Goal: Browse casually

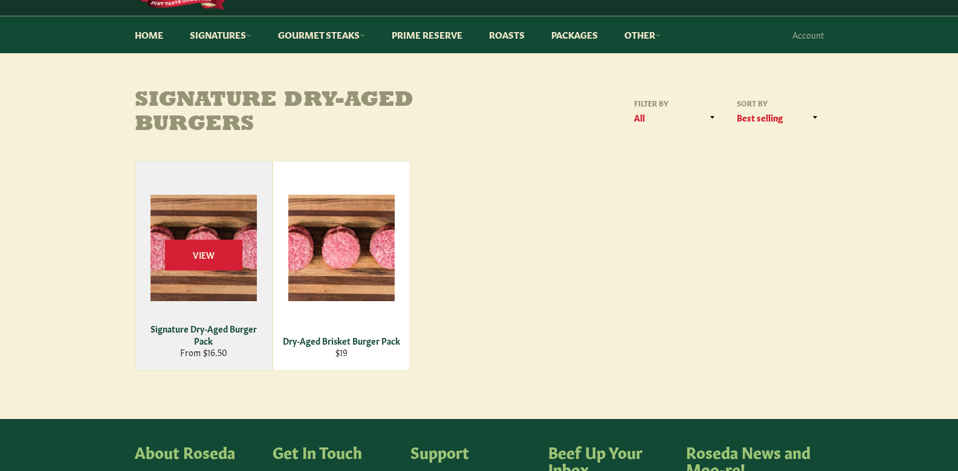
scroll to position [121, 0]
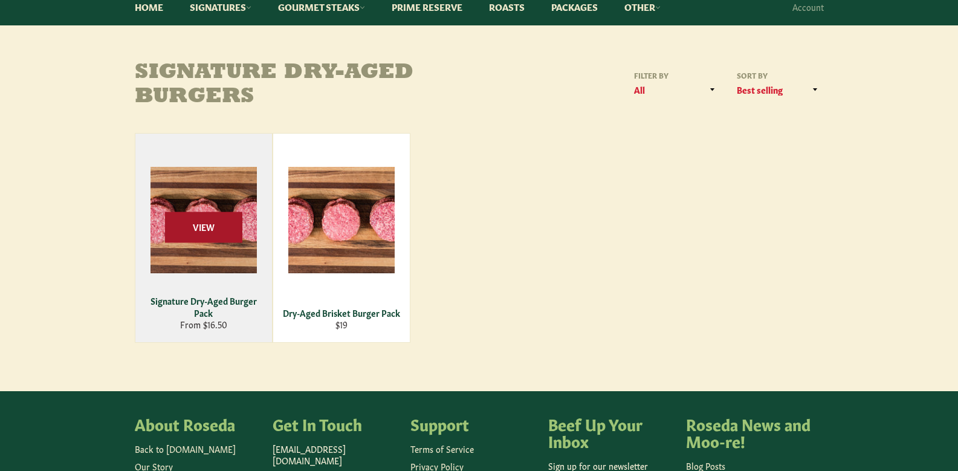
click at [215, 239] on span "View" at bounding box center [203, 227] width 77 height 31
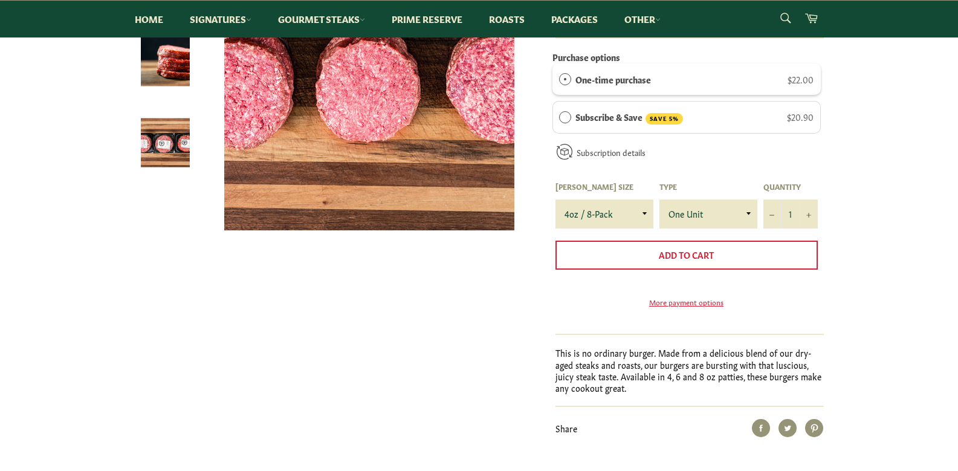
scroll to position [121, 0]
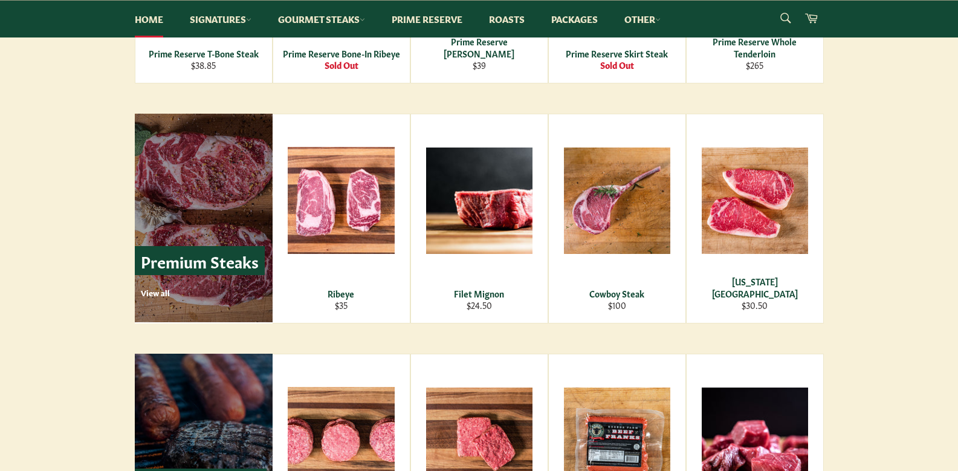
scroll to position [1330, 0]
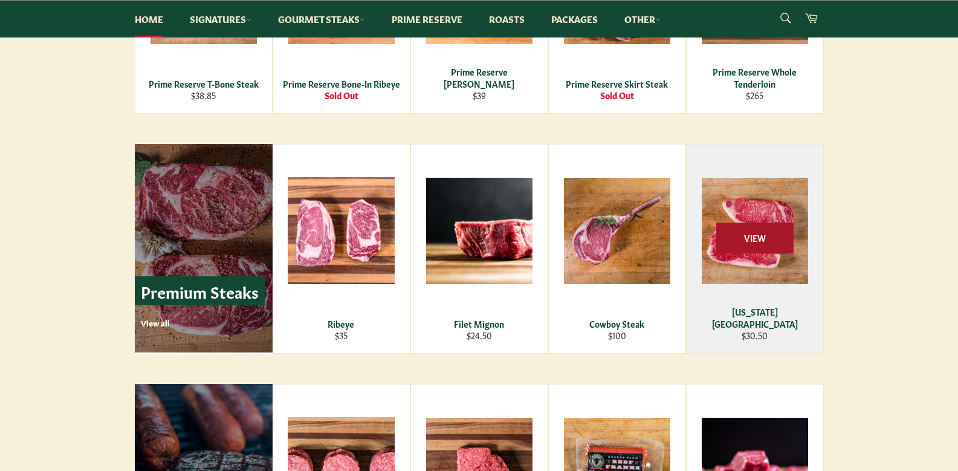
click at [745, 232] on span "View" at bounding box center [754, 237] width 77 height 31
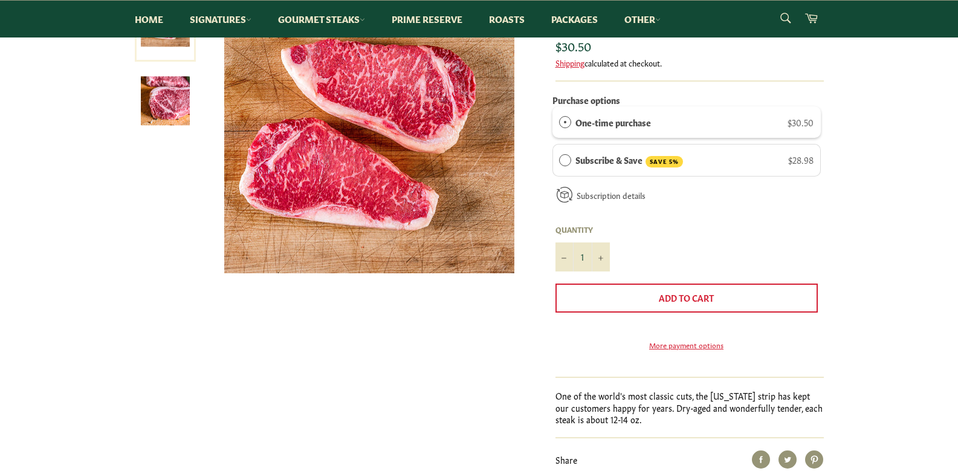
scroll to position [121, 0]
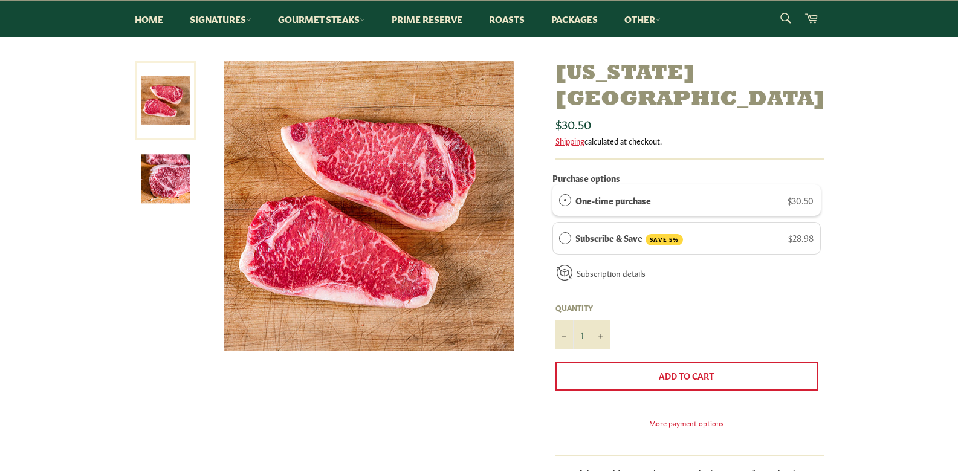
click at [160, 177] on img at bounding box center [165, 178] width 49 height 49
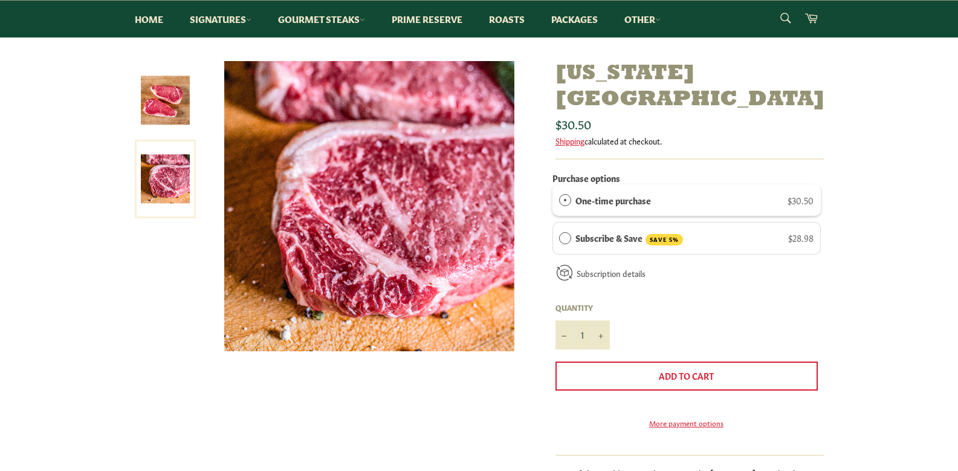
click at [166, 103] on img at bounding box center [165, 100] width 49 height 49
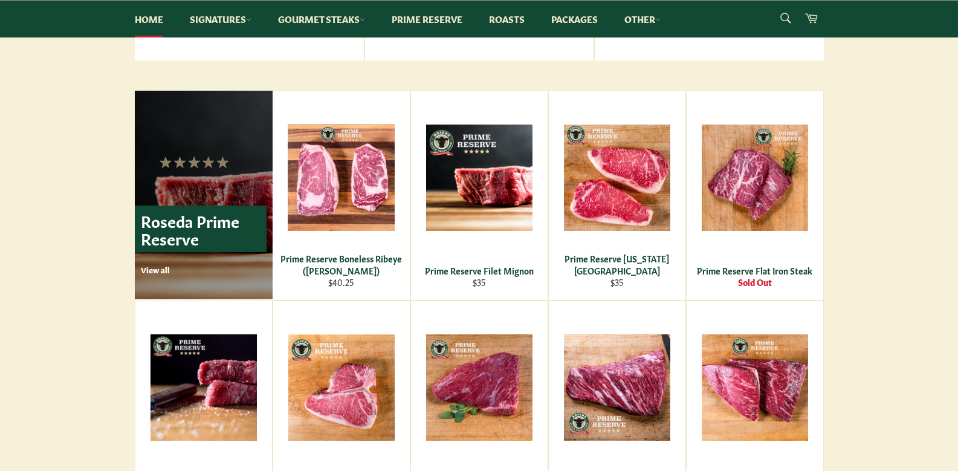
scroll to position [604, 0]
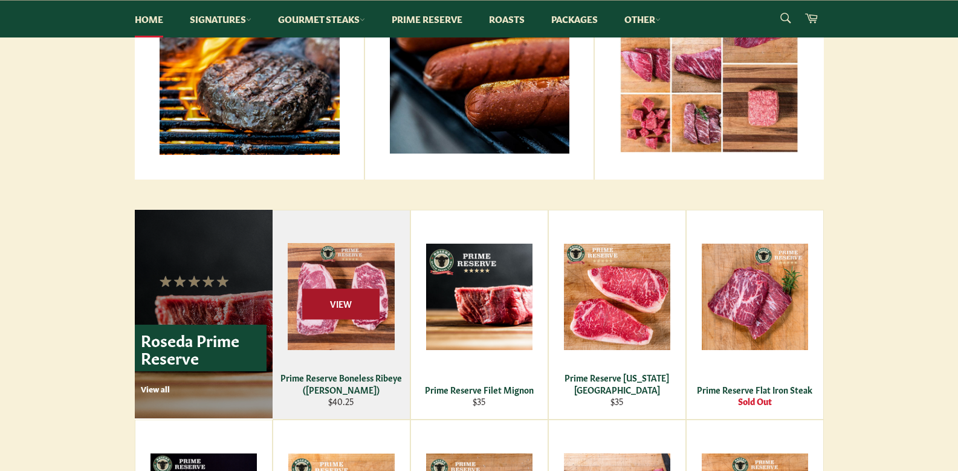
click at [358, 297] on span "View" at bounding box center [340, 303] width 77 height 31
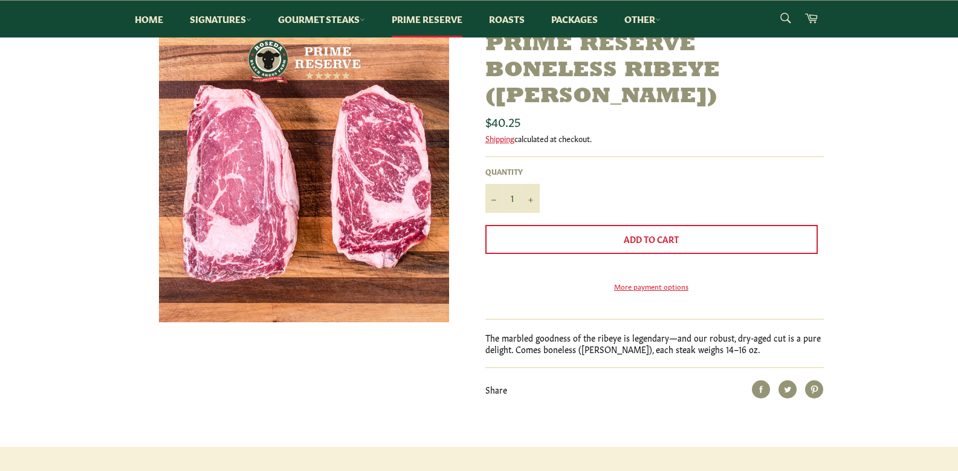
scroll to position [121, 0]
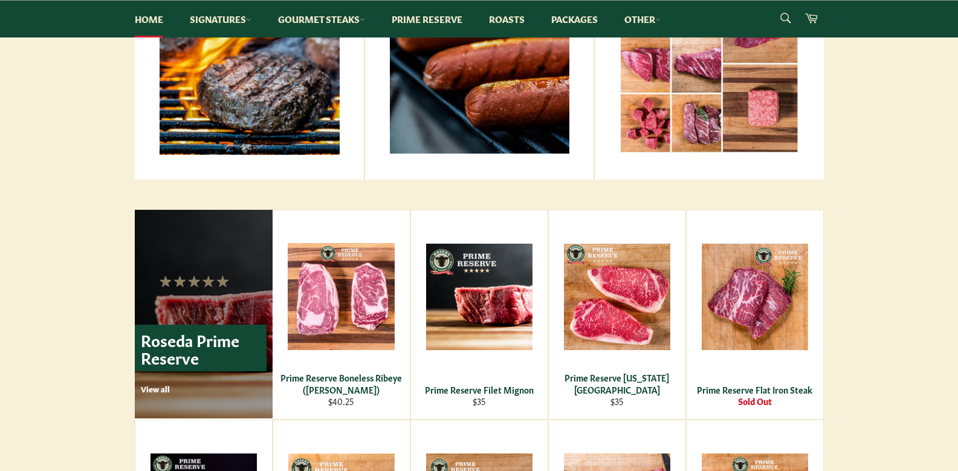
scroll to position [242, 0]
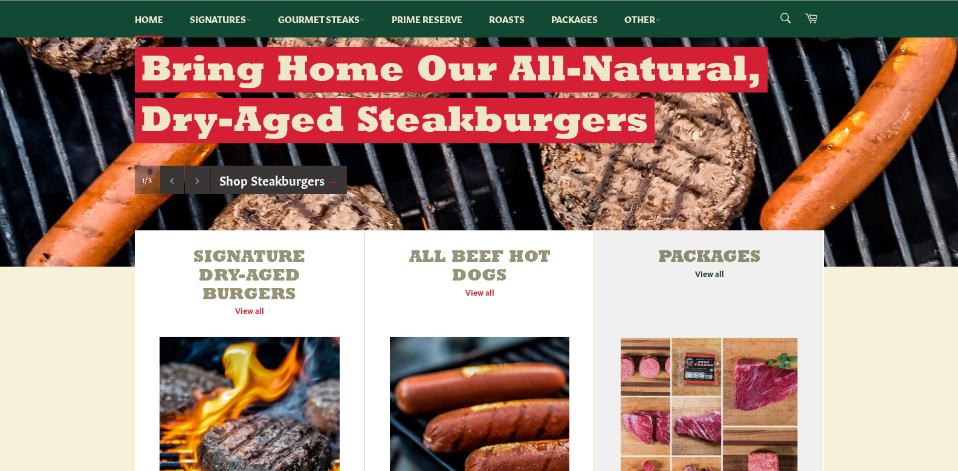
click at [713, 277] on link "Packages View all" at bounding box center [709, 386] width 228 height 312
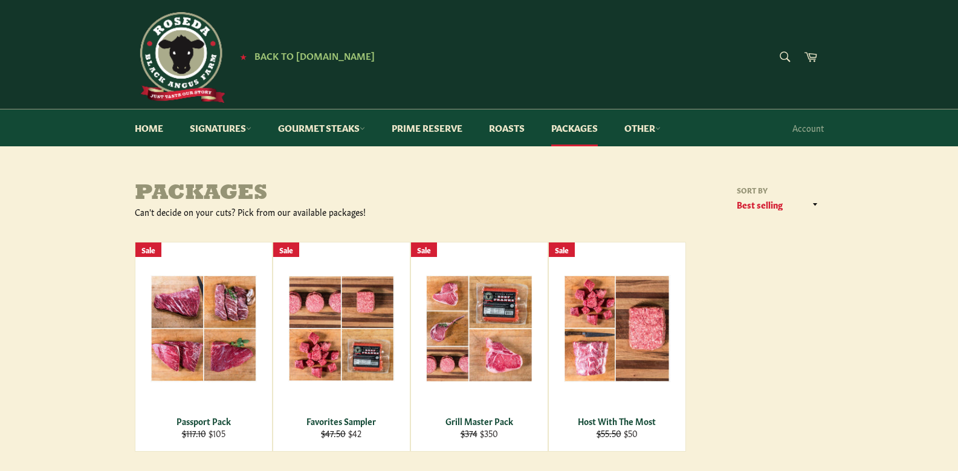
click at [191, 58] on img at bounding box center [180, 57] width 91 height 91
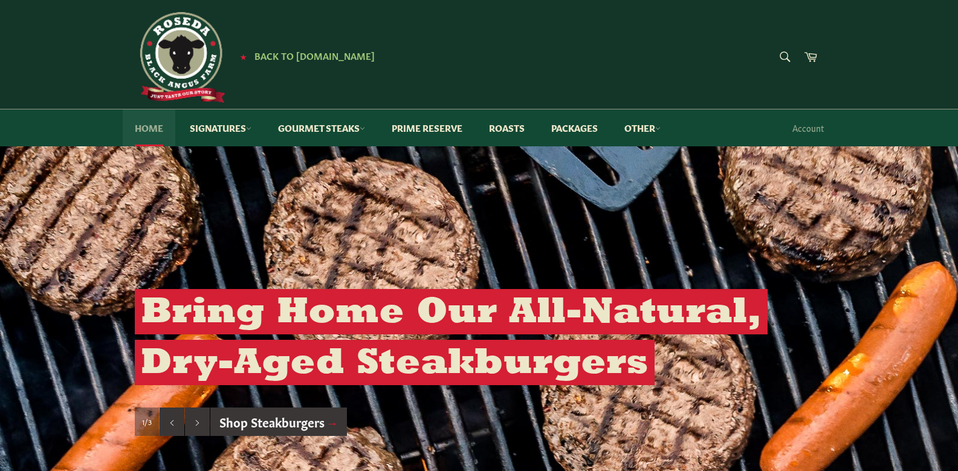
click at [141, 127] on link "Home" at bounding box center [149, 127] width 53 height 37
